Goal: Task Accomplishment & Management: Manage account settings

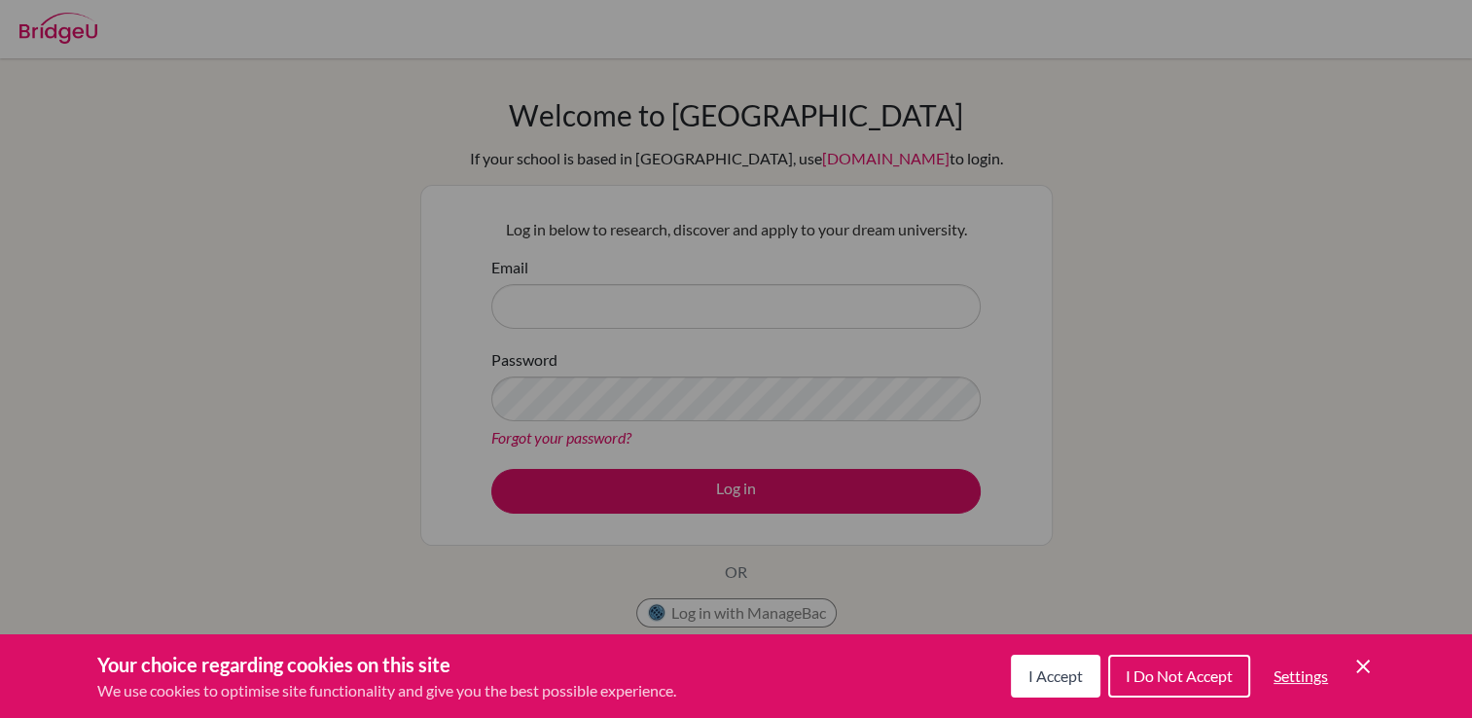
click at [1081, 685] on span "I Accept" at bounding box center [1055, 675] width 54 height 18
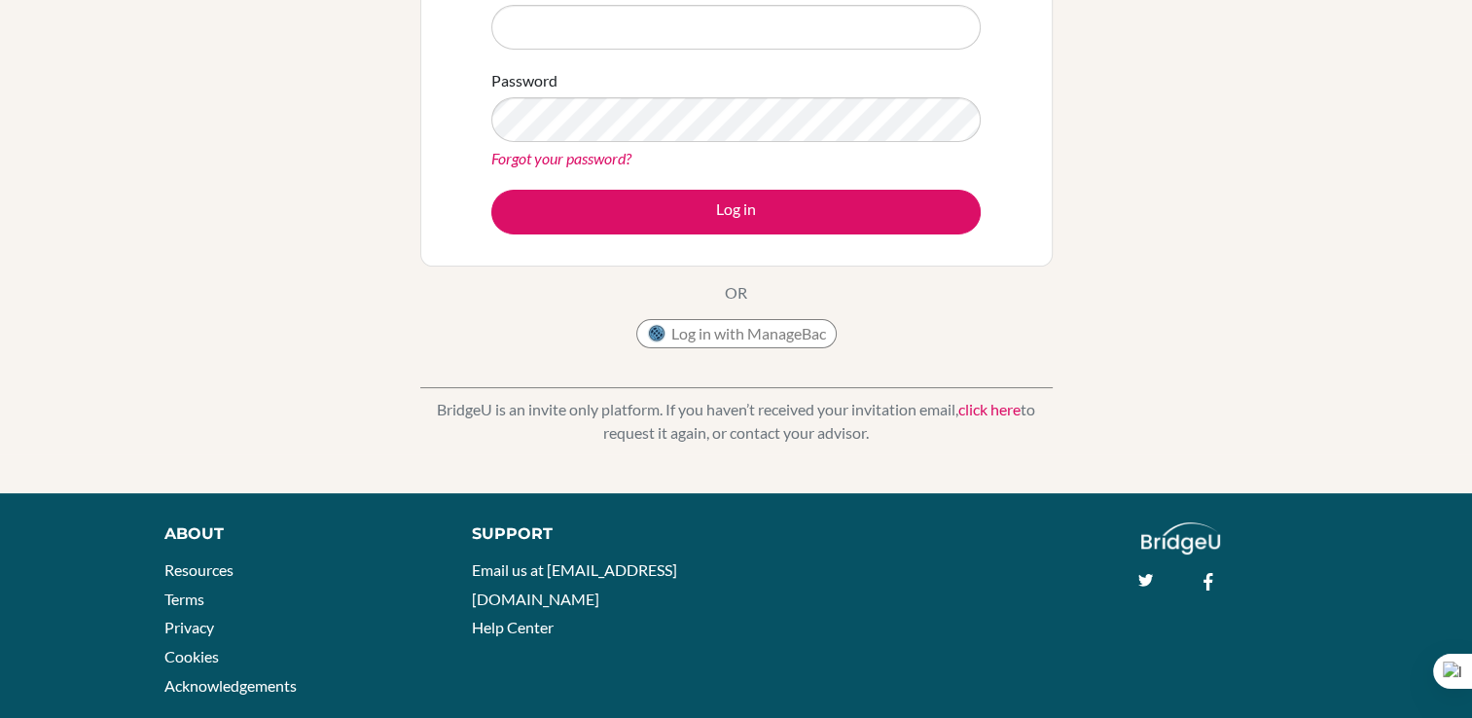
scroll to position [318, 0]
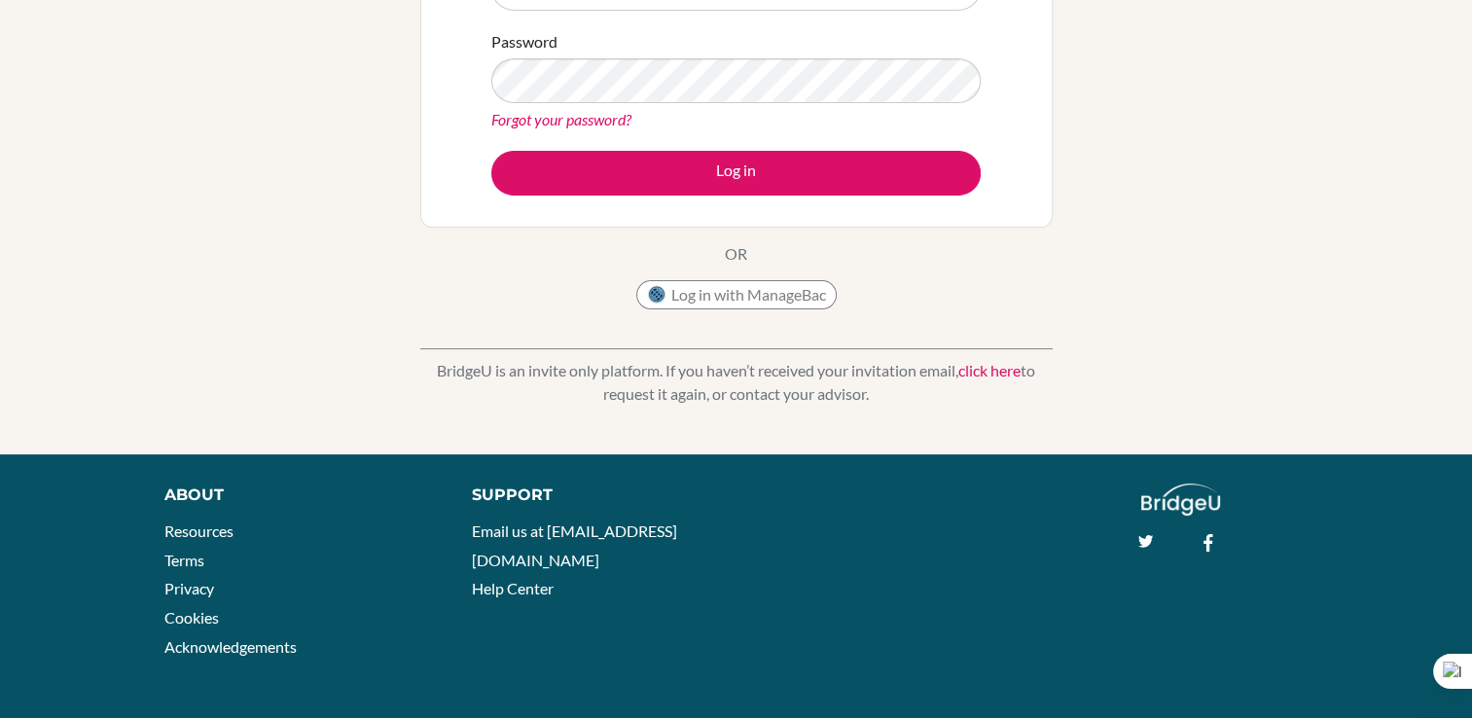
click at [1010, 372] on link "click here" at bounding box center [989, 370] width 62 height 18
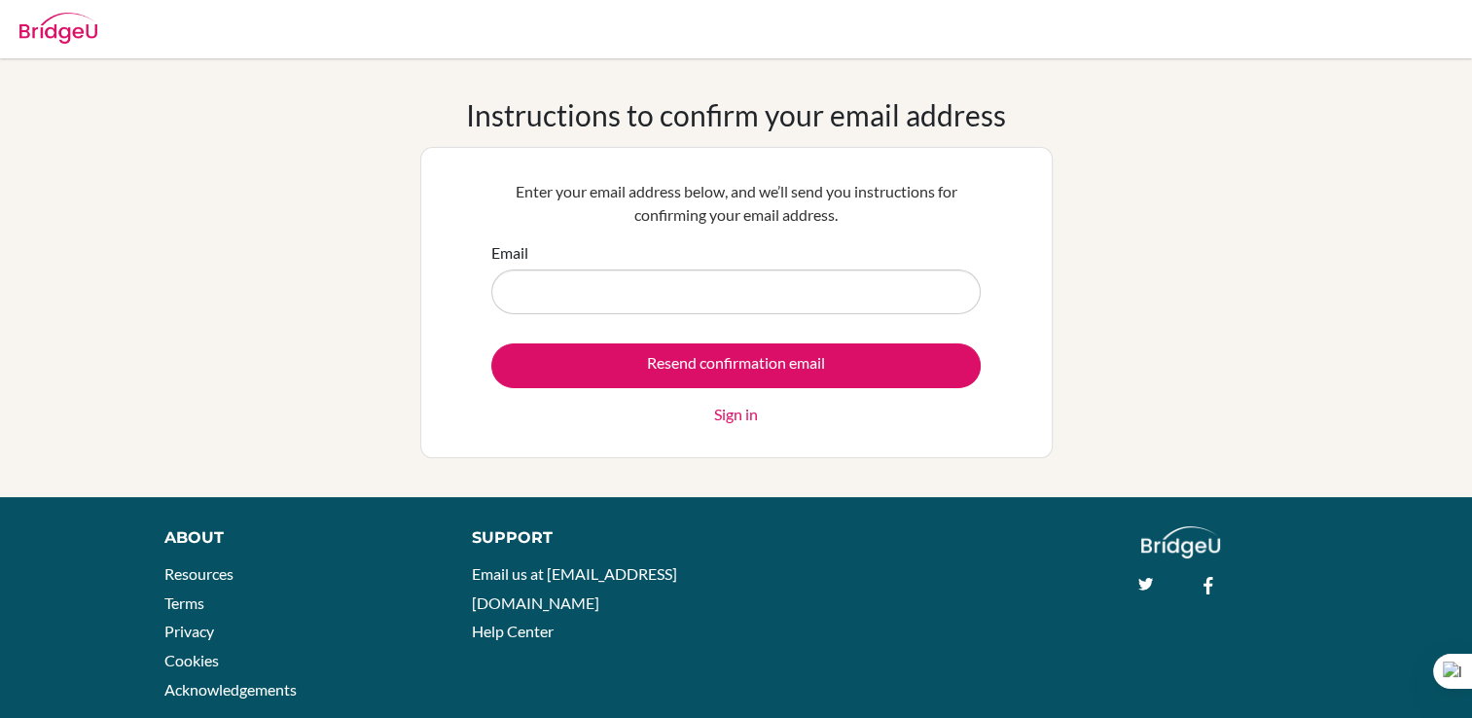
click at [831, 293] on input "Email" at bounding box center [735, 291] width 489 height 45
type input "[EMAIL_ADDRESS][DOMAIN_NAME]"
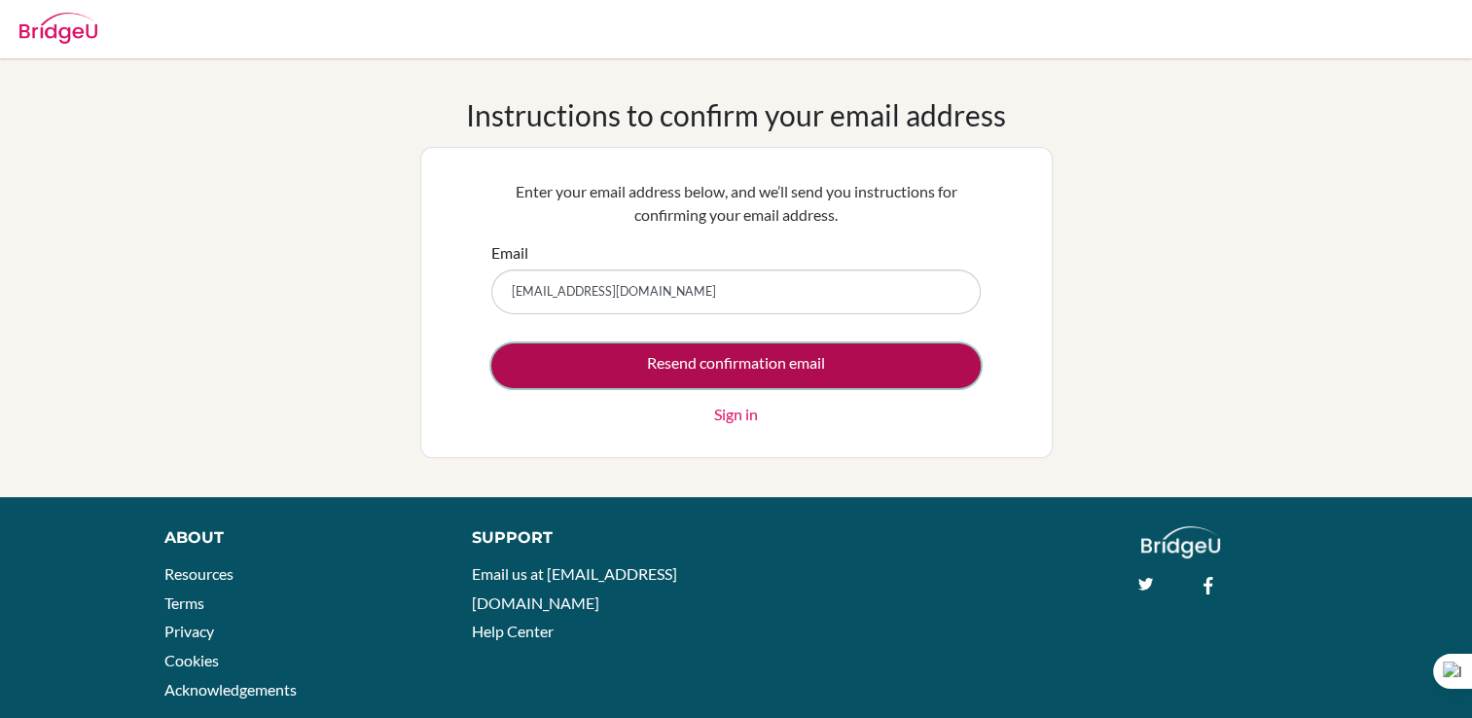
click at [759, 371] on input "Resend confirmation email" at bounding box center [735, 365] width 489 height 45
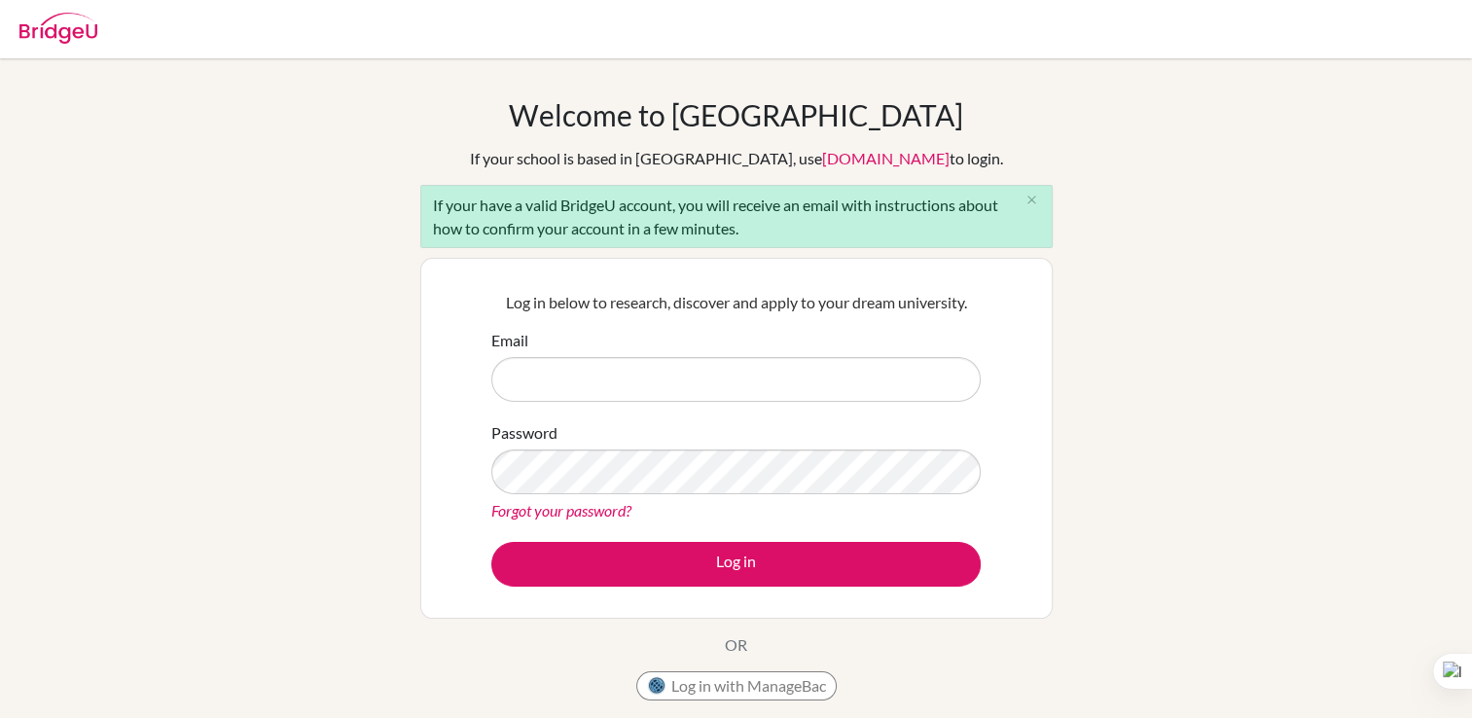
click at [58, 20] on img at bounding box center [58, 28] width 78 height 31
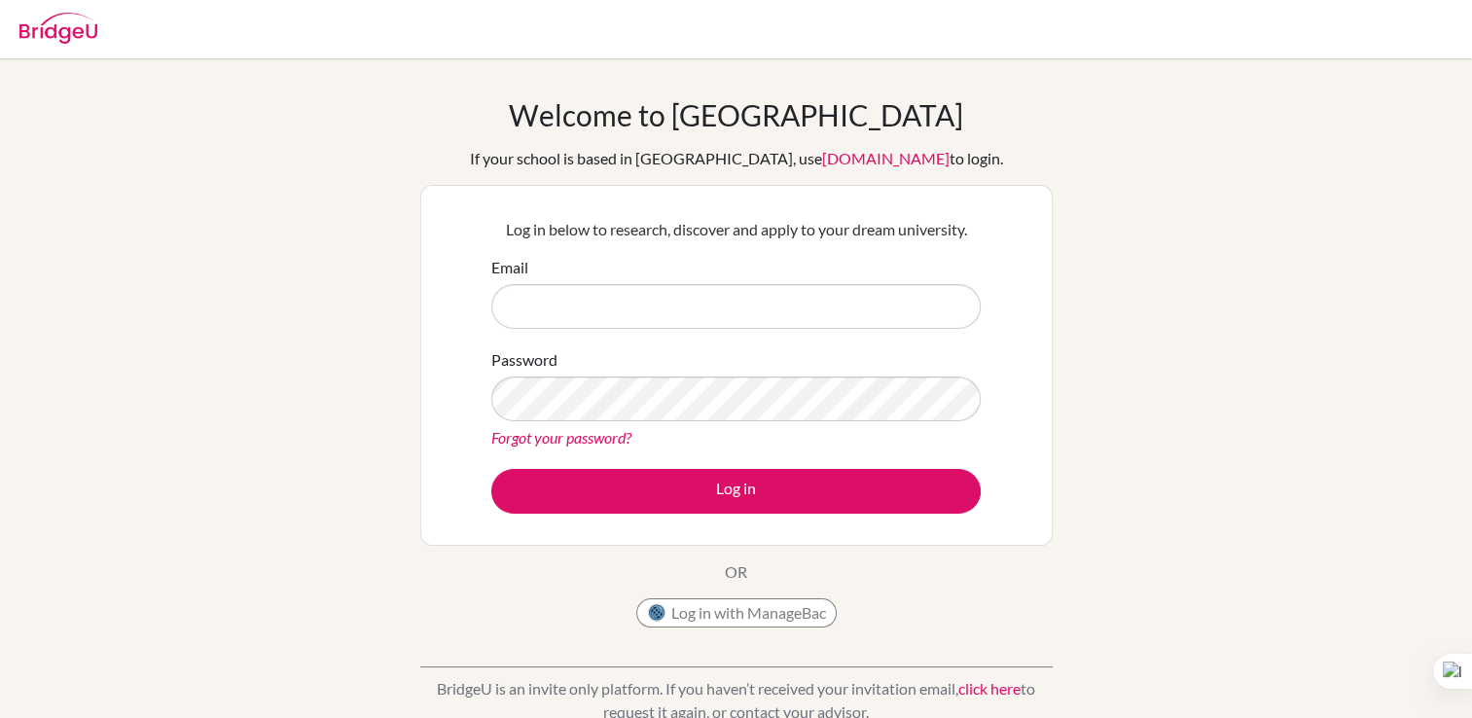
click at [78, 45] on div at bounding box center [58, 25] width 78 height 58
